Goal: Task Accomplishment & Management: Complete application form

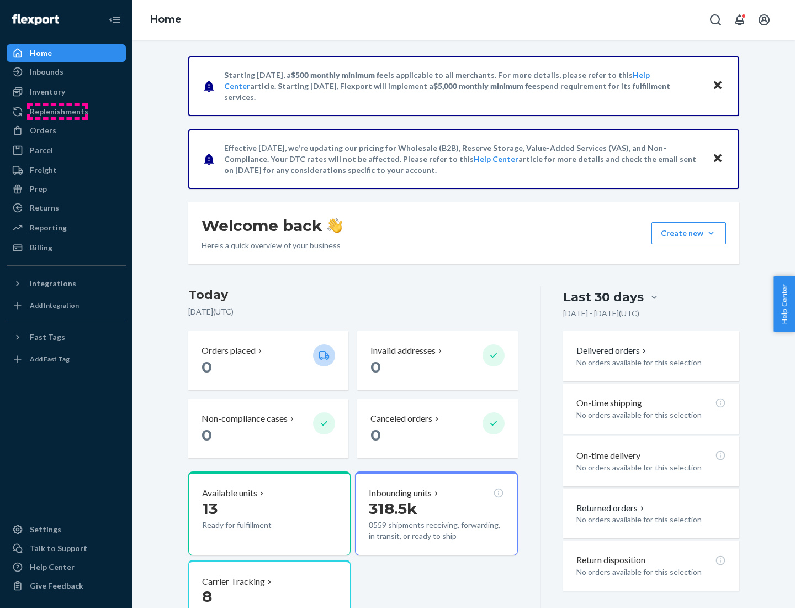
click at [57, 112] on div "Replenishments" at bounding box center [59, 111] width 59 height 11
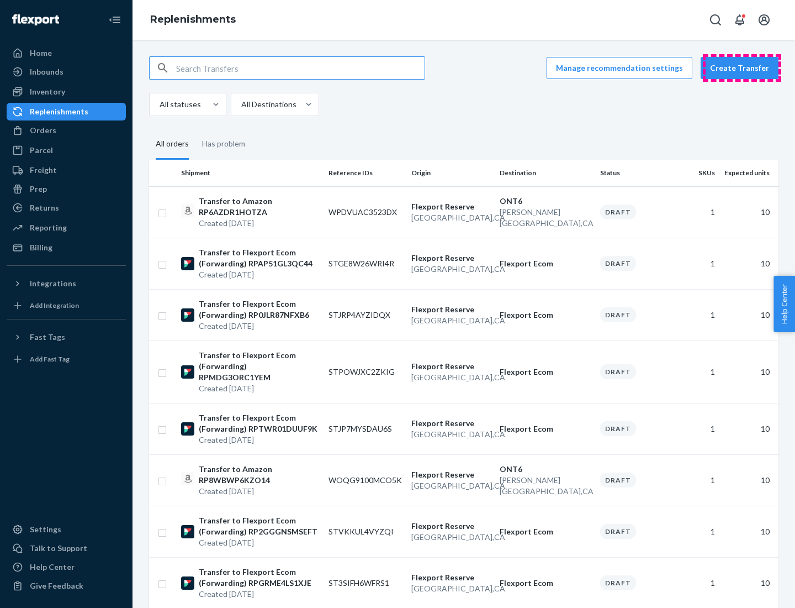
click at [742, 68] on button "Create Transfer" at bounding box center [740, 68] width 78 height 22
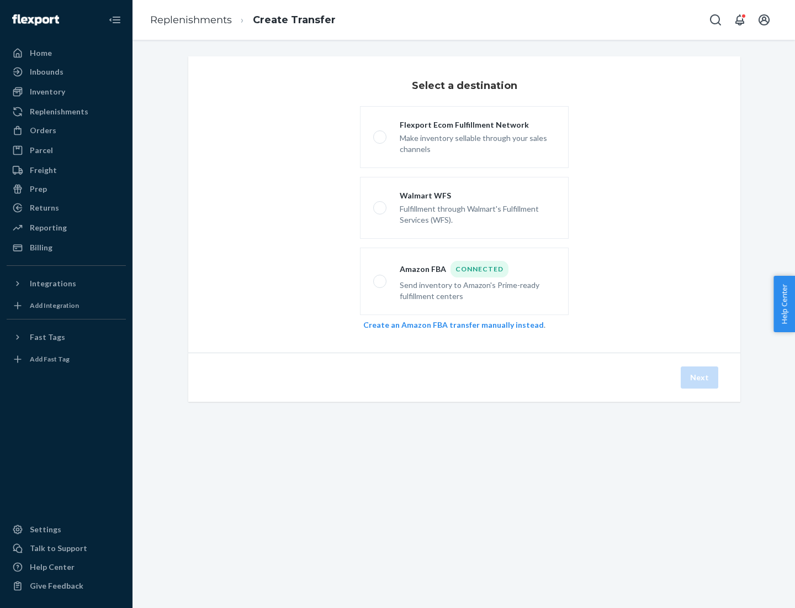
click at [448, 324] on link "Create an Amazon FBA transfer manually instead" at bounding box center [453, 324] width 181 height 9
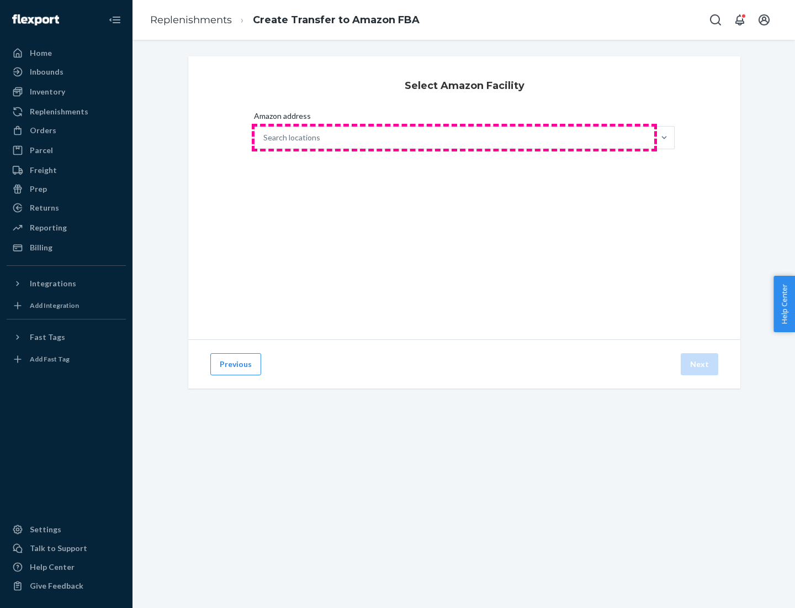
click at [455, 138] on div "Search locations" at bounding box center [455, 137] width 400 height 22
click at [265, 138] on input "Amazon address Search locations" at bounding box center [263, 137] width 1 height 11
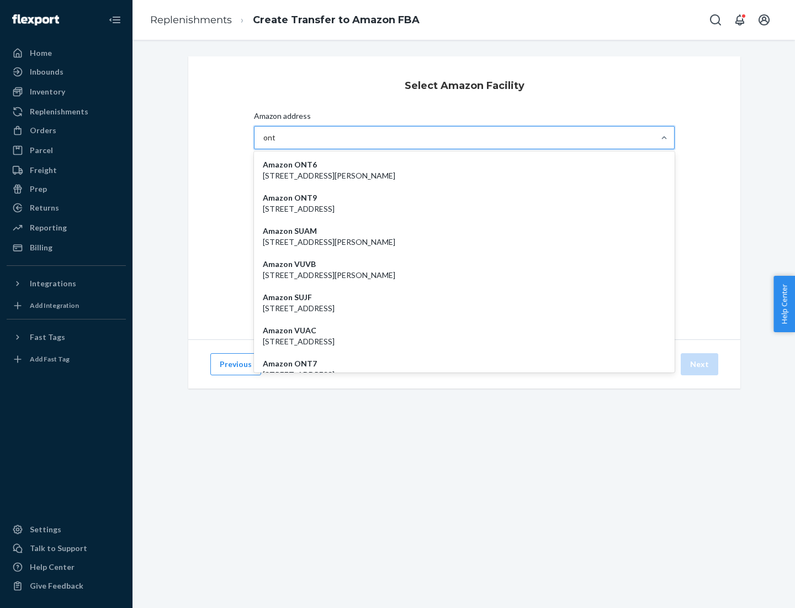
type input "ont6"
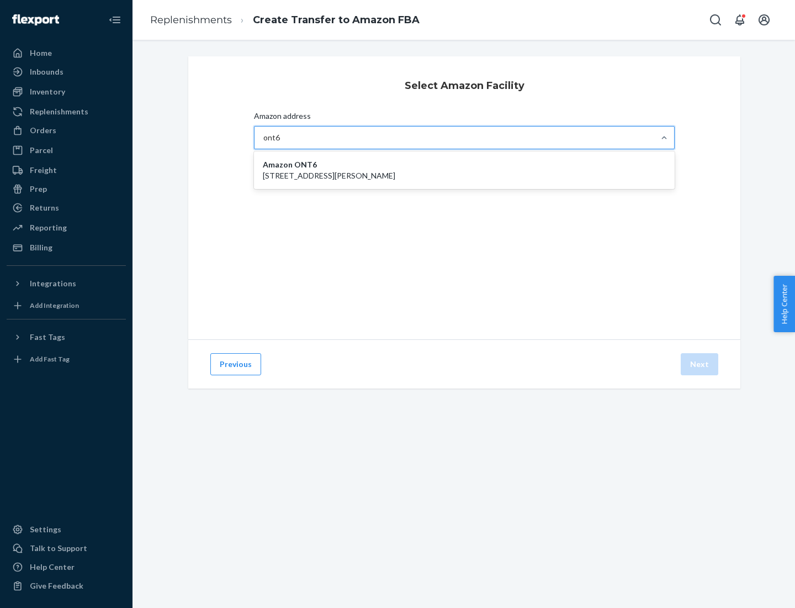
click at [464, 170] on p "[STREET_ADDRESS][PERSON_NAME]" at bounding box center [464, 175] width 403 height 11
click at [281, 143] on input "ont6" at bounding box center [271, 137] width 17 height 11
click at [700, 364] on button "Next" at bounding box center [700, 364] width 38 height 22
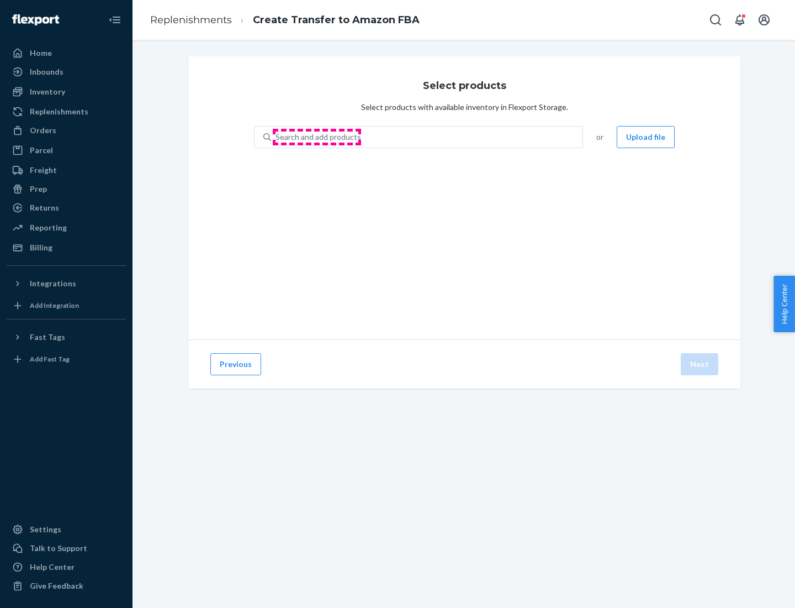
click at [317, 137] on div "Search and add products" at bounding box center [319, 136] width 86 height 11
click at [277, 137] on input "Search and add products" at bounding box center [276, 136] width 1 height 11
type input "test"
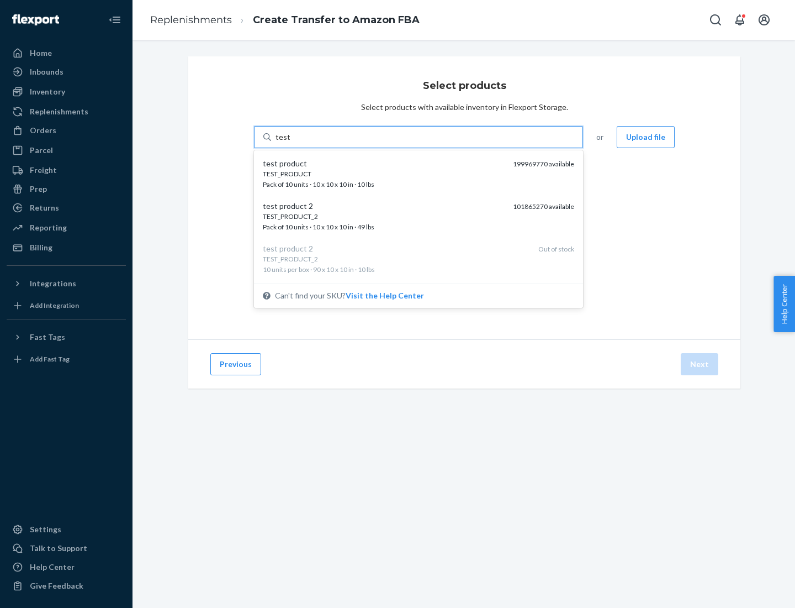
scroll to position [6, 0]
click at [384, 216] on div "TEST_PRODUCT_2 Pack of 10 units · 10 x 10 x 10 in · 49 lbs" at bounding box center [383, 216] width 241 height 20
click at [290, 142] on input "test" at bounding box center [283, 136] width 14 height 11
